Goal: Information Seeking & Learning: Learn about a topic

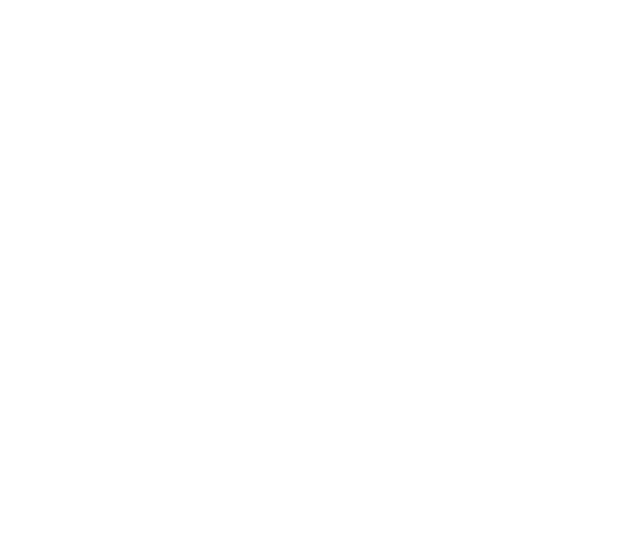
scroll to position [11280, 0]
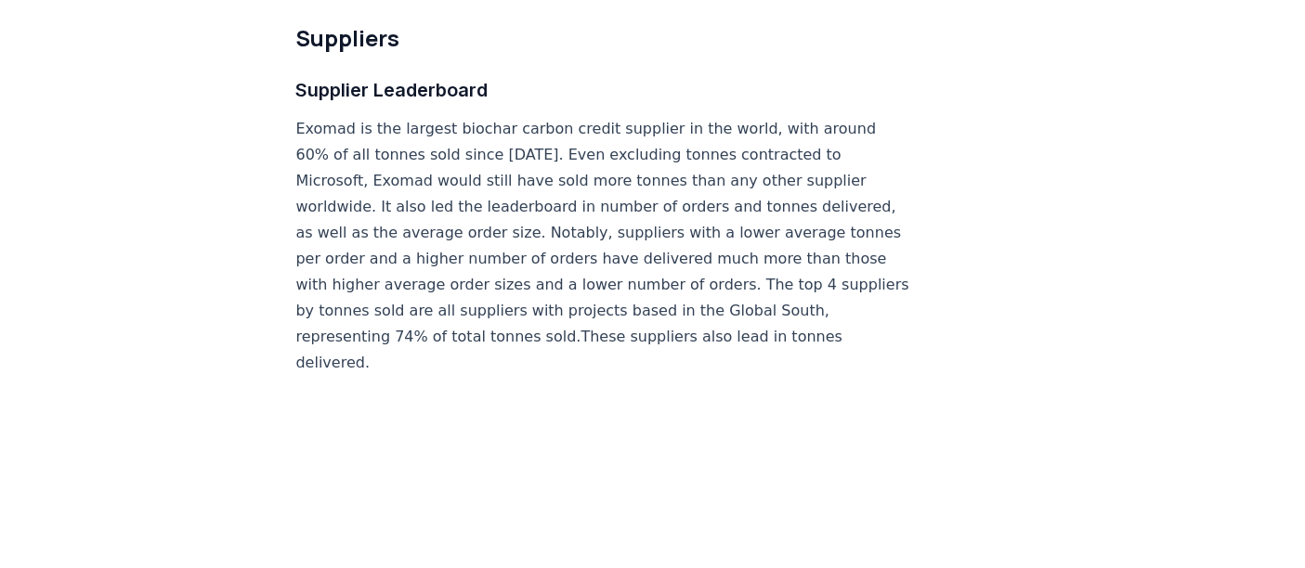
scroll to position [10922, 0]
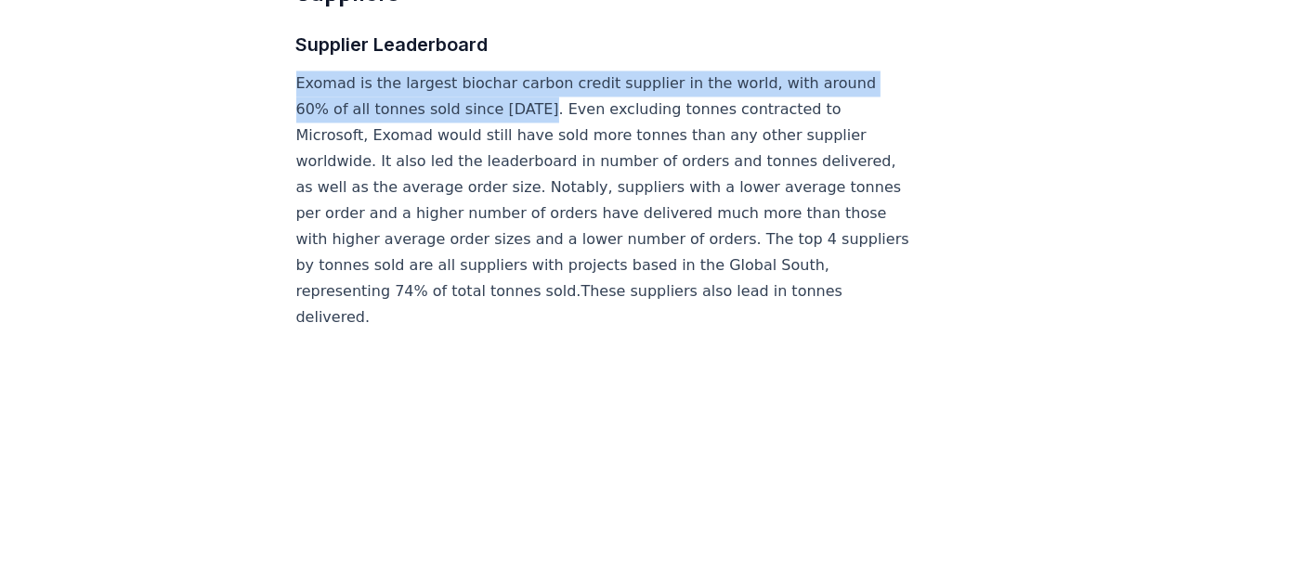
drag, startPoint x: 519, startPoint y: 48, endPoint x: 285, endPoint y: 25, distance: 235.2
copy p "Exomad is the largest biochar carbon credit supplier in the world, with around …"
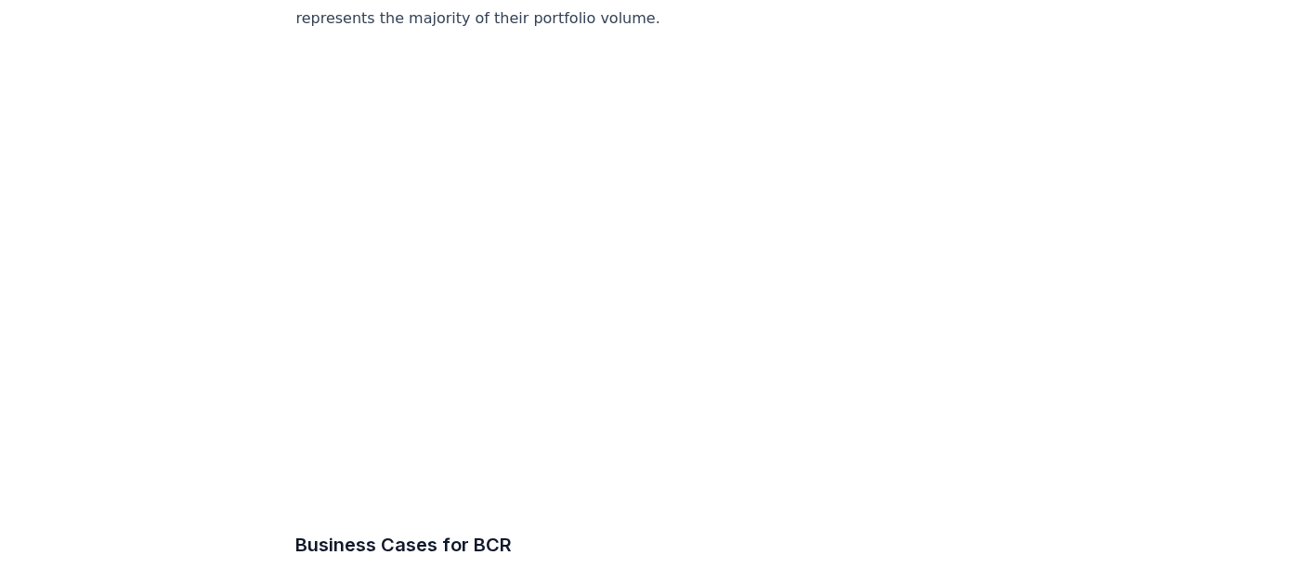
scroll to position [7739, 0]
